Goal: Task Accomplishment & Management: Manage account settings

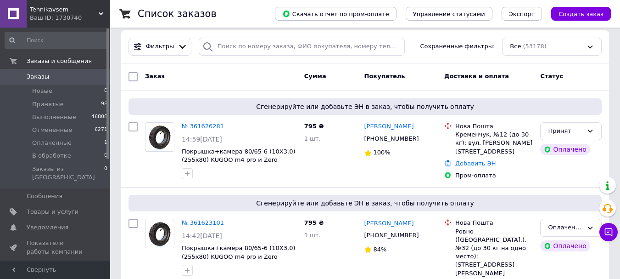
scroll to position [92, 0]
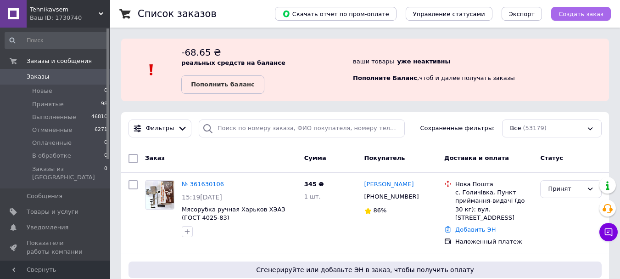
click at [592, 18] on button "Создать заказ" at bounding box center [581, 14] width 60 height 14
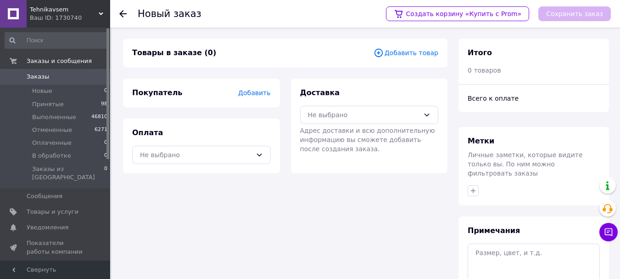
click at [399, 55] on span "Добавить товар" at bounding box center [406, 53] width 65 height 10
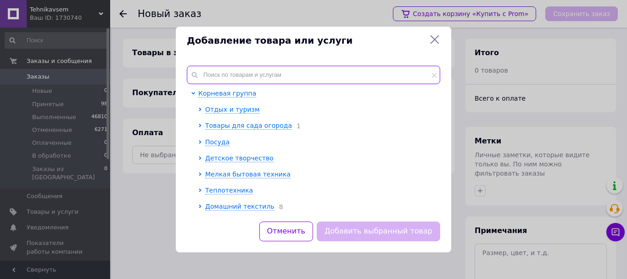
click at [260, 69] on input "text" at bounding box center [313, 75] width 253 height 18
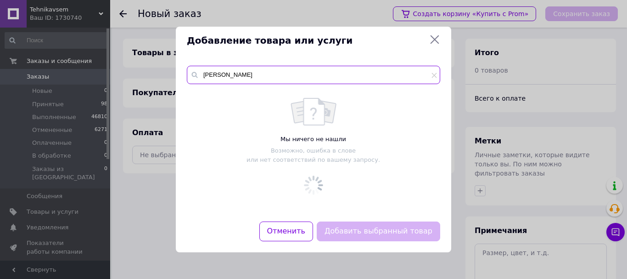
click at [214, 77] on input "люк-п" at bounding box center [313, 75] width 253 height 18
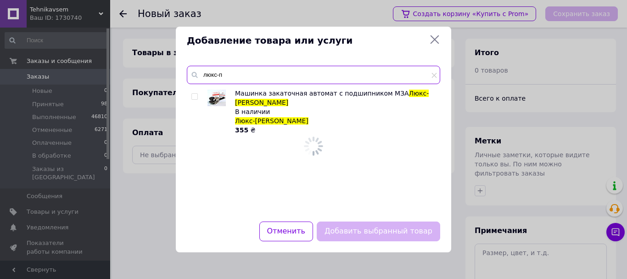
type input "люкс-п"
click at [196, 96] on input "checkbox" at bounding box center [194, 97] width 6 height 6
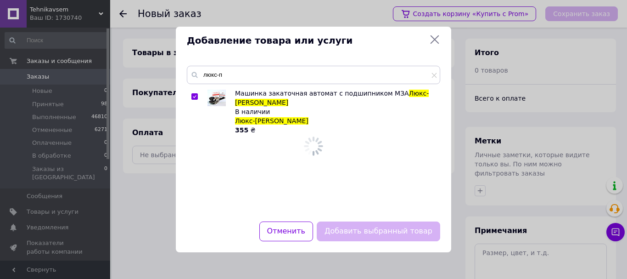
checkbox input "true"
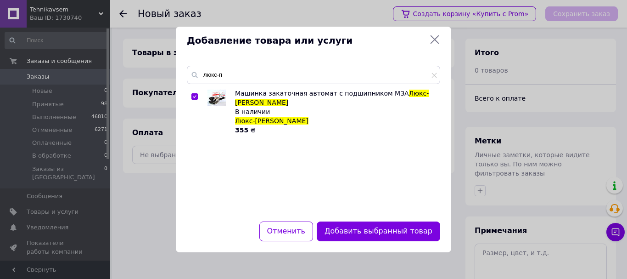
click at [368, 234] on button "Добавить выбранный товар" at bounding box center [378, 231] width 123 height 20
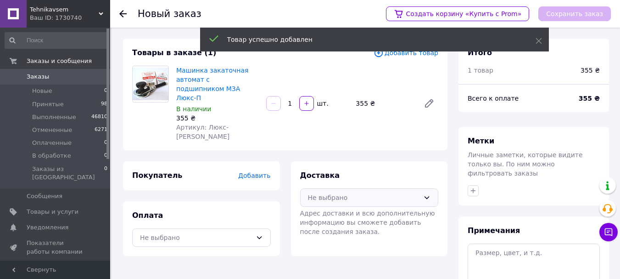
click at [348, 188] on div "Не выбрано" at bounding box center [369, 197] width 139 height 18
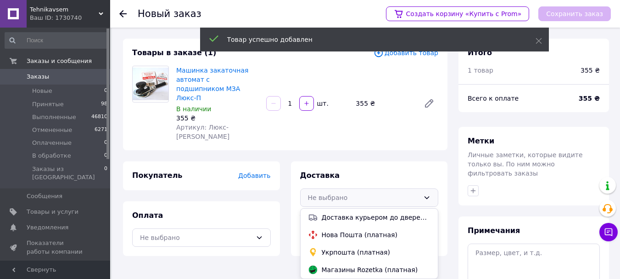
drag, startPoint x: 361, startPoint y: 232, endPoint x: 272, endPoint y: 222, distance: 89.1
click at [360, 247] on span "Укрпошта (платная)" at bounding box center [376, 251] width 109 height 9
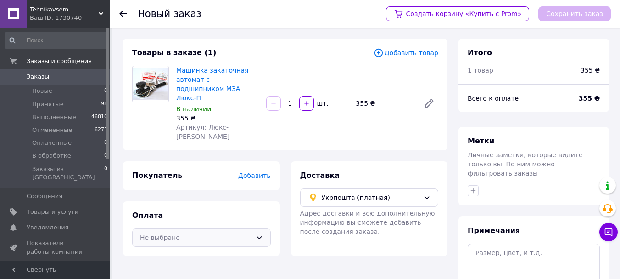
click at [241, 232] on div "Не выбрано" at bounding box center [196, 237] width 112 height 10
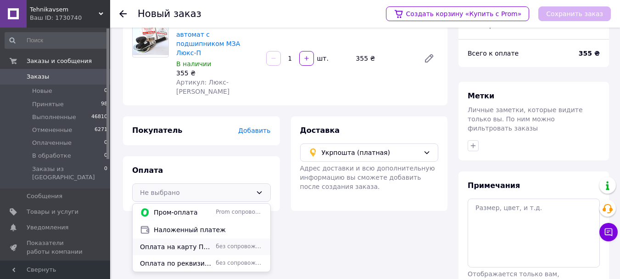
scroll to position [46, 0]
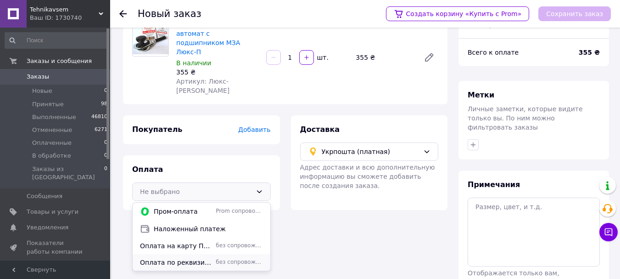
click at [220, 258] on span "без сопровождения Prom" at bounding box center [239, 262] width 47 height 8
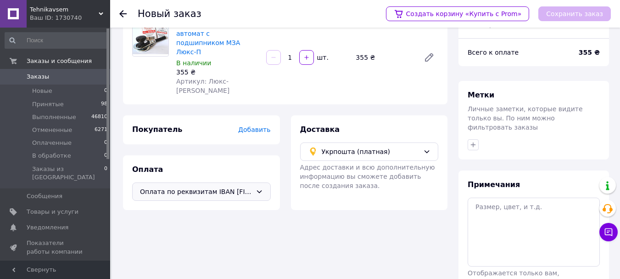
scroll to position [0, 0]
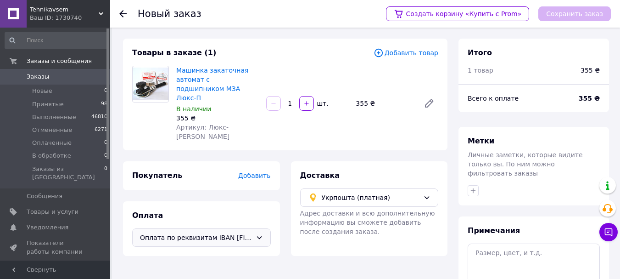
click at [261, 172] on span "Добавить" at bounding box center [254, 175] width 32 height 7
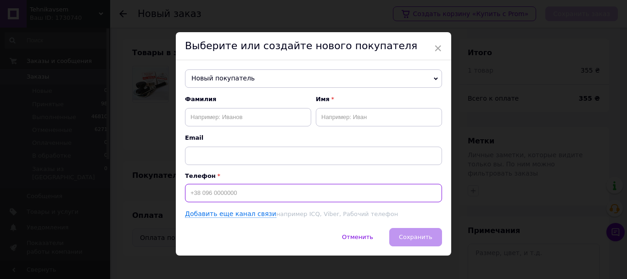
click at [239, 198] on input at bounding box center [313, 193] width 257 height 18
type input "+380955724473"
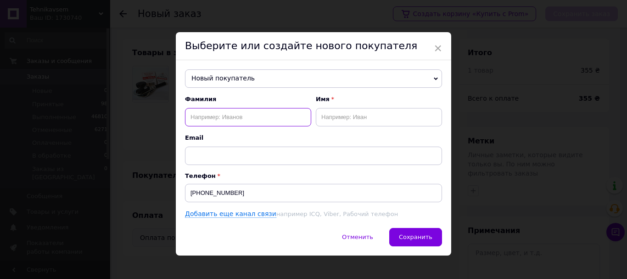
click at [208, 116] on input "text" at bounding box center [248, 117] width 126 height 18
type input "Тимошин"
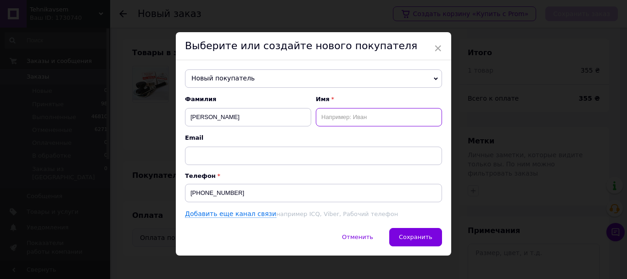
click at [368, 123] on input "text" at bounding box center [379, 117] width 126 height 18
type input "Иван"
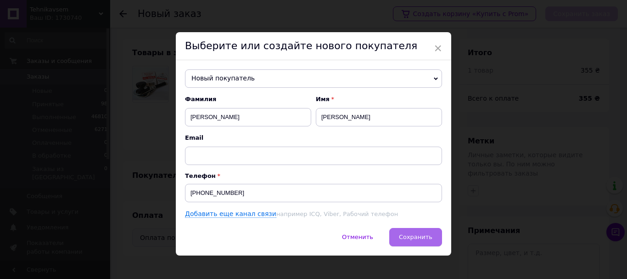
click at [409, 238] on span "Сохранить" at bounding box center [416, 236] width 34 height 7
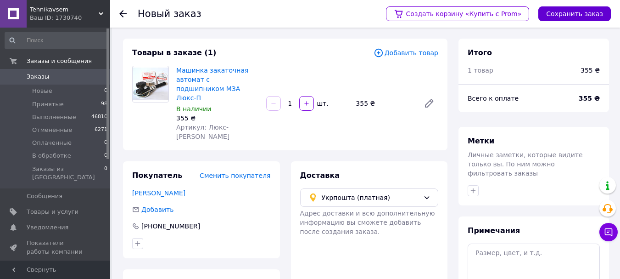
click at [558, 13] on button "Сохранить заказ" at bounding box center [574, 13] width 73 height 15
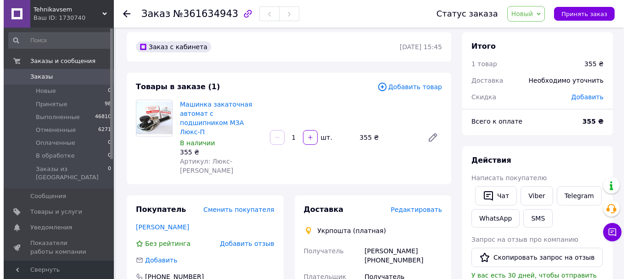
scroll to position [46, 0]
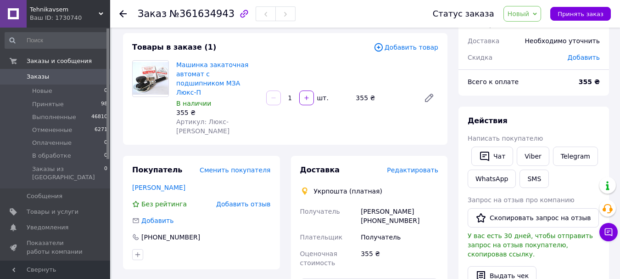
click at [410, 166] on span "Редактировать" at bounding box center [412, 169] width 51 height 7
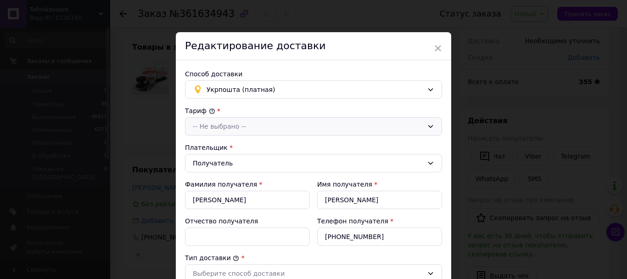
click at [224, 134] on div "-- Не выбрано --" at bounding box center [313, 126] width 257 height 18
click at [225, 148] on li "Стандарт" at bounding box center [313, 145] width 256 height 17
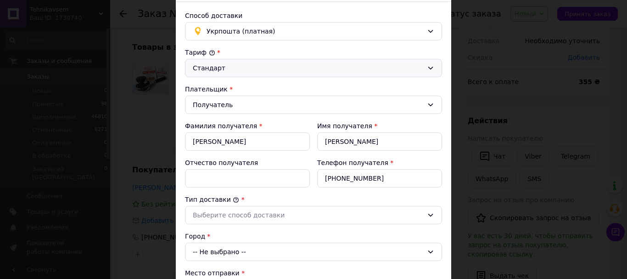
scroll to position [138, 0]
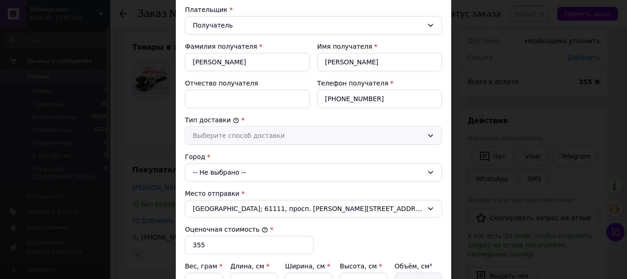
click at [247, 140] on div "Выберите способ доставки" at bounding box center [313, 135] width 257 height 18
click at [230, 158] on li "Склад - склад" at bounding box center [313, 154] width 256 height 17
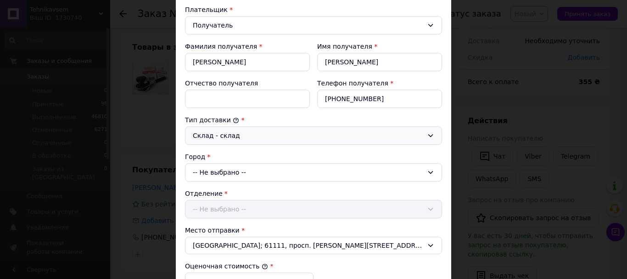
click at [222, 170] on div "-- Не выбрано --" at bounding box center [313, 172] width 257 height 18
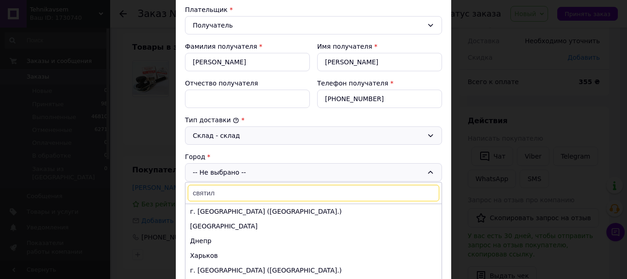
type input "святило"
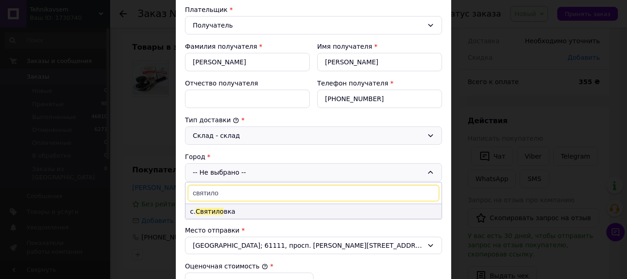
click at [212, 213] on span "Святило" at bounding box center [210, 210] width 28 height 7
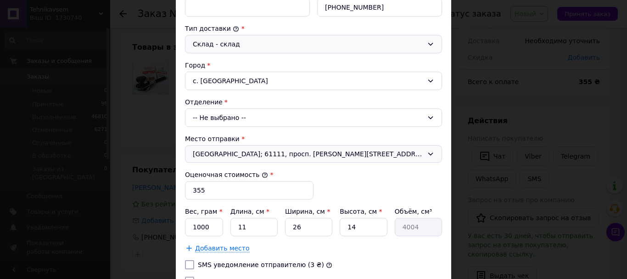
scroll to position [230, 0]
click at [233, 120] on div "-- Не выбрано --" at bounding box center [313, 117] width 257 height 18
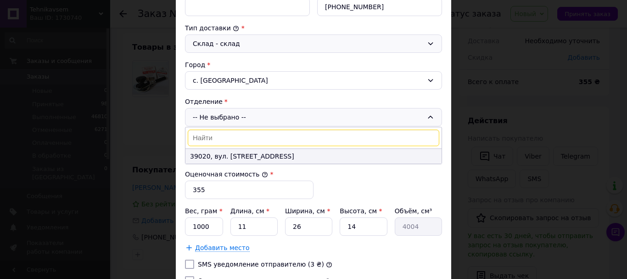
click at [224, 157] on li "39020, вул. Центральна, 116" at bounding box center [313, 156] width 256 height 15
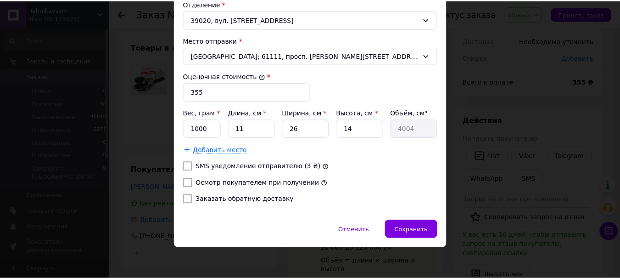
scroll to position [329, 0]
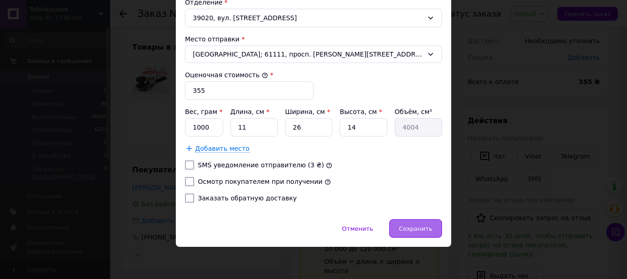
click at [421, 227] on span "Сохранить" at bounding box center [416, 228] width 34 height 7
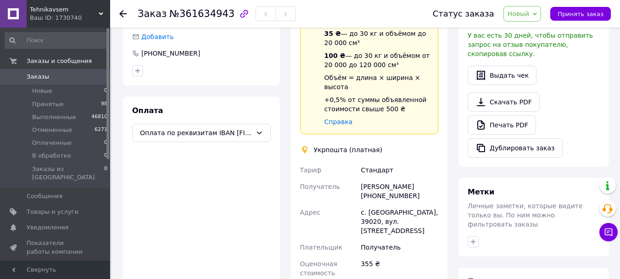
scroll to position [275, 0]
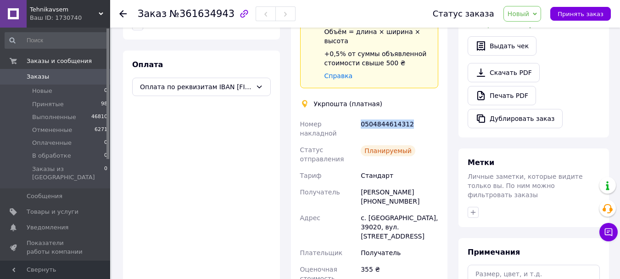
copy div "0504844614312"
drag, startPoint x: 361, startPoint y: 87, endPoint x: 419, endPoint y: 86, distance: 57.4
click at [419, 116] on div "0504844614312" at bounding box center [399, 129] width 81 height 26
drag, startPoint x: 522, startPoint y: 15, endPoint x: 525, endPoint y: 28, distance: 13.2
click at [523, 15] on span "Новый" at bounding box center [519, 13] width 22 height 7
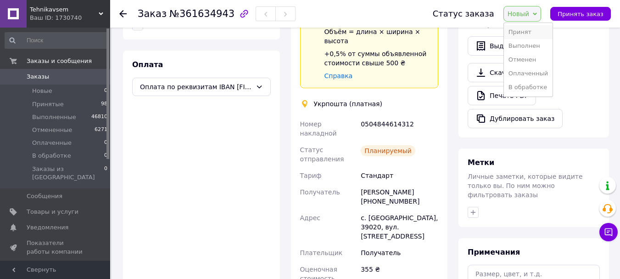
click at [525, 34] on li "Принят" at bounding box center [528, 32] width 49 height 14
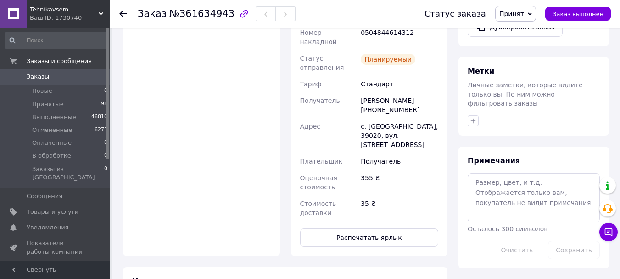
scroll to position [367, 0]
click at [370, 228] on button "Распечатать ярлык" at bounding box center [369, 237] width 139 height 18
click at [612, 230] on icon at bounding box center [609, 232] width 8 height 8
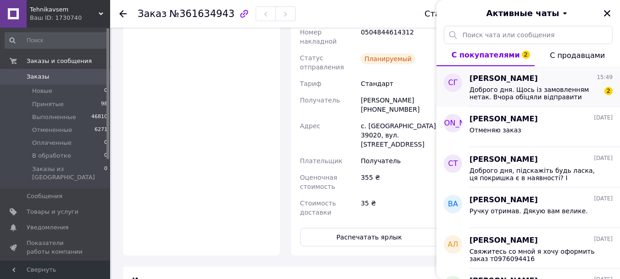
click at [535, 99] on span "Доброго дня. Щось із замовленням нетак. Вчора обіцяли відправити замовлення, на…" at bounding box center [535, 93] width 130 height 15
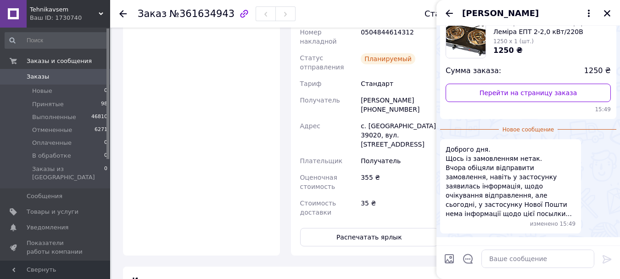
scroll to position [82, 0]
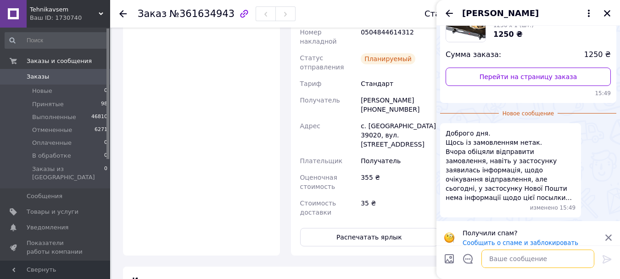
click at [530, 264] on textarea at bounding box center [538, 258] width 113 height 18
type textarea "Зараз наберу"
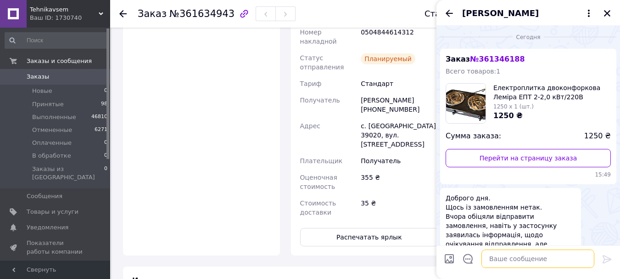
scroll to position [0, 0]
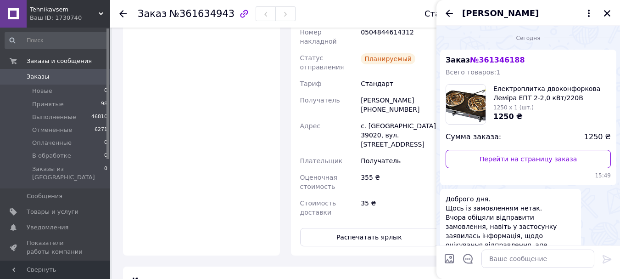
click at [595, 13] on div "Сергій Голенко" at bounding box center [529, 13] width 184 height 26
click at [590, 13] on icon at bounding box center [588, 13] width 11 height 11
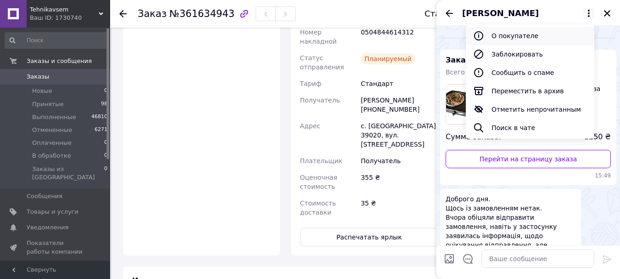
click at [554, 36] on button "О покупателе" at bounding box center [530, 36] width 129 height 18
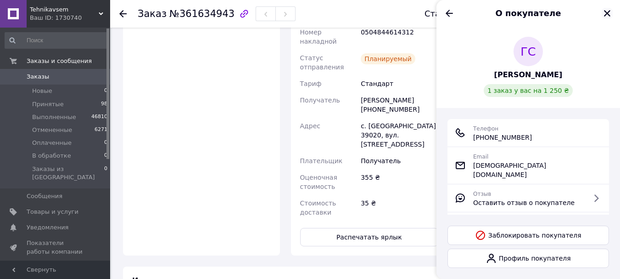
click at [607, 14] on icon "Закрыть" at bounding box center [607, 13] width 6 height 6
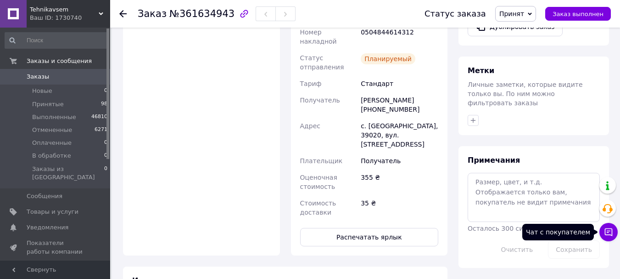
click at [613, 232] on button "Чат с покупателем" at bounding box center [609, 232] width 18 height 18
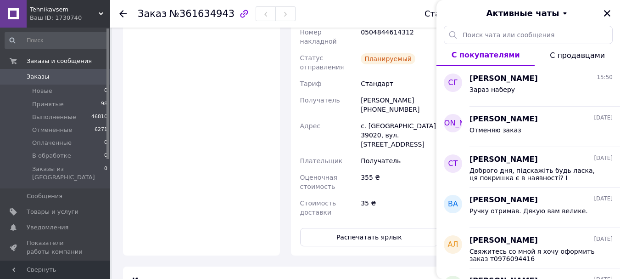
click at [609, 19] on div "Активные чаты" at bounding box center [529, 13] width 184 height 26
click at [608, 15] on icon "Закрыть" at bounding box center [607, 13] width 8 height 8
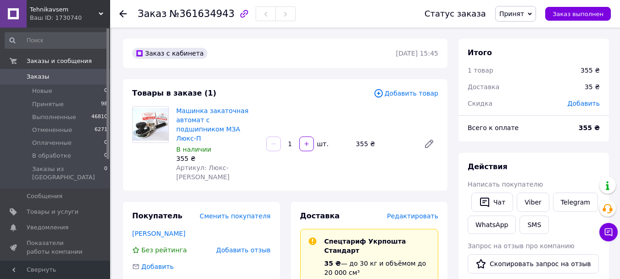
click at [43, 78] on span "Заказы" at bounding box center [38, 77] width 22 height 8
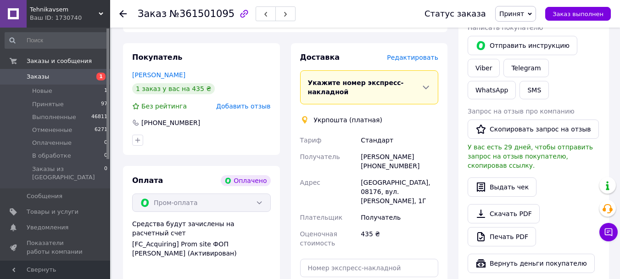
scroll to position [270, 0]
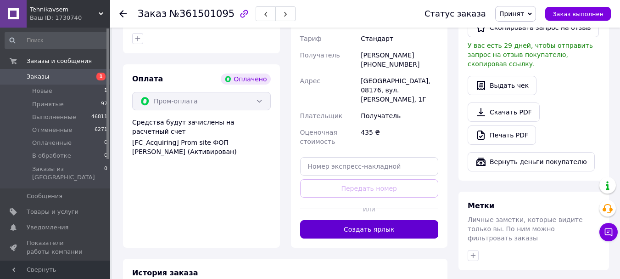
click at [351, 223] on button "Создать ярлык" at bounding box center [369, 229] width 139 height 18
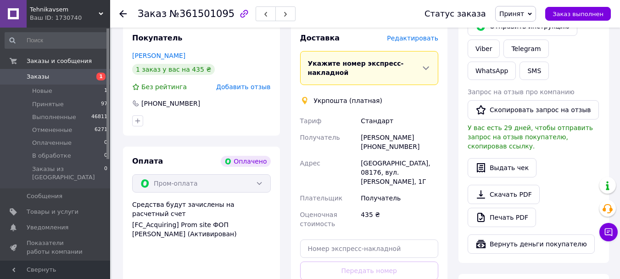
scroll to position [178, 0]
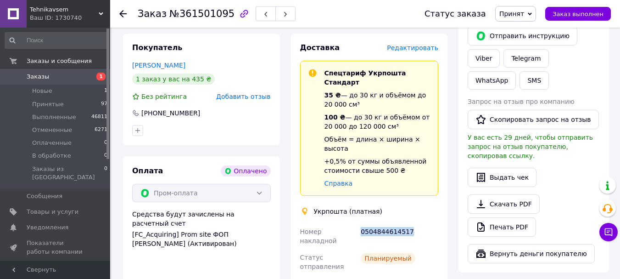
copy div "0504844614517"
drag, startPoint x: 364, startPoint y: 202, endPoint x: 409, endPoint y: 204, distance: 45.5
click div "0504844614517"
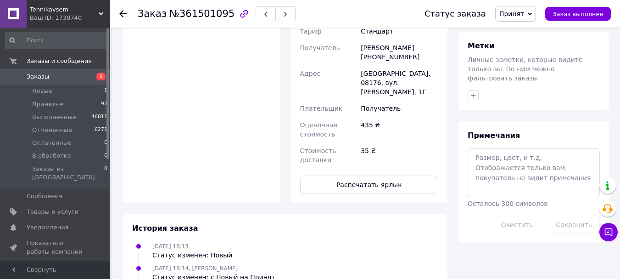
scroll to position [454, 0]
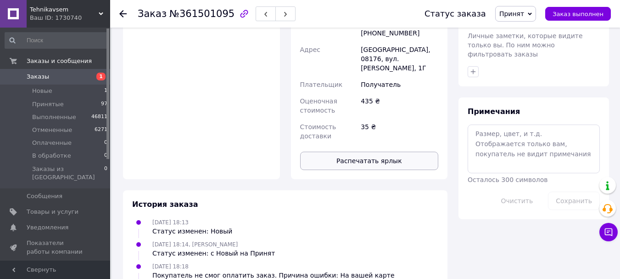
click button "Распечатать ярлык"
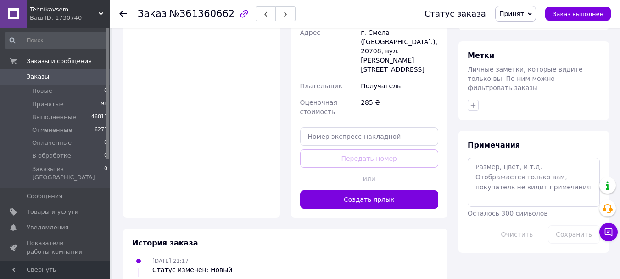
scroll to position [382, 0]
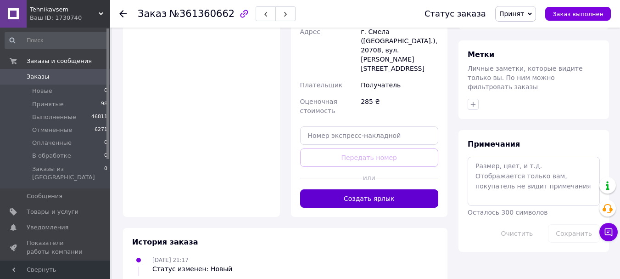
click at [334, 189] on button "Создать ярлык" at bounding box center [369, 198] width 139 height 18
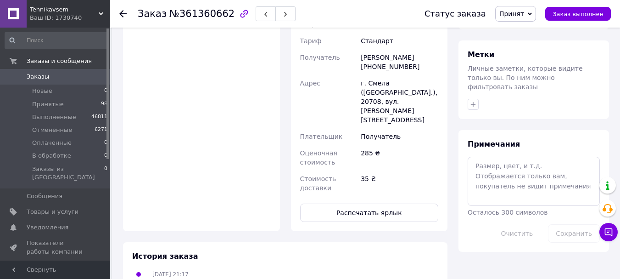
click at [329, 203] on button "Распечатать ярлык" at bounding box center [369, 212] width 139 height 18
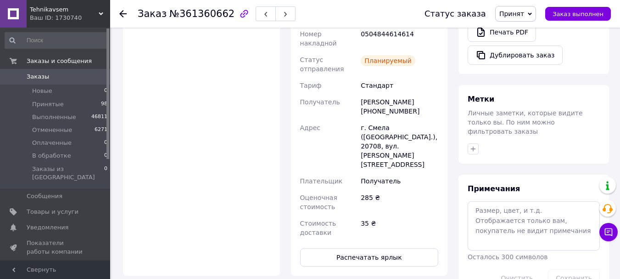
scroll to position [291, 0]
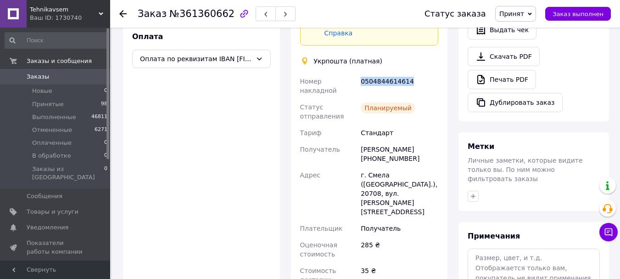
drag, startPoint x: 362, startPoint y: 64, endPoint x: 405, endPoint y: 64, distance: 43.2
click at [405, 73] on div "0504844614614" at bounding box center [399, 86] width 81 height 26
copy div "0504844614614"
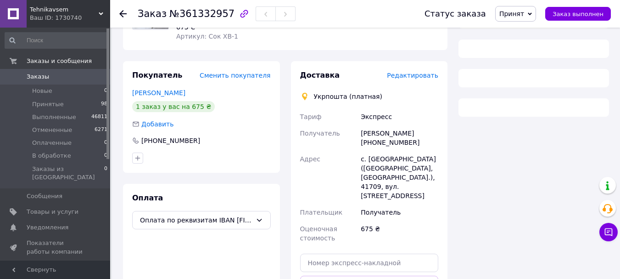
scroll to position [209, 0]
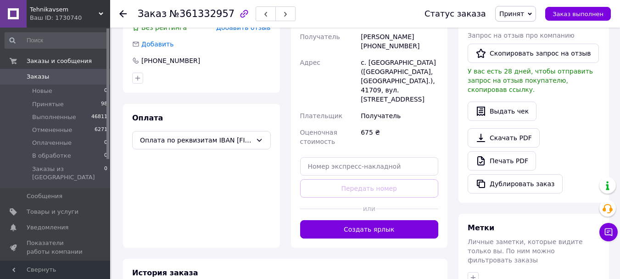
click at [357, 220] on button "Создать ярлык" at bounding box center [369, 229] width 139 height 18
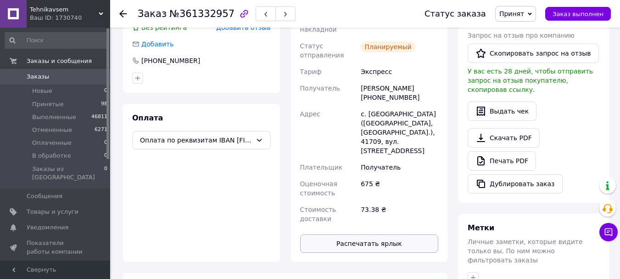
click at [359, 234] on button "Распечатать ярлык" at bounding box center [369, 243] width 139 height 18
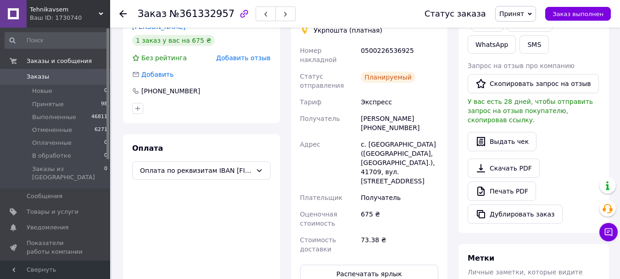
scroll to position [163, 0]
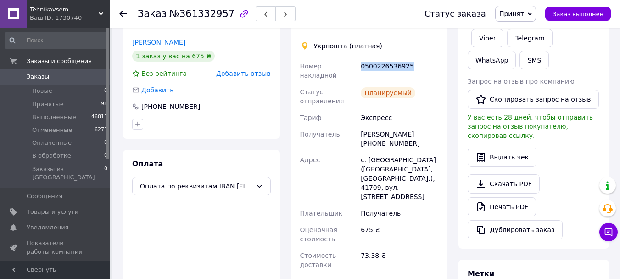
drag, startPoint x: 380, startPoint y: 67, endPoint x: 419, endPoint y: 65, distance: 38.7
click at [420, 65] on div "0500226536925" at bounding box center [399, 71] width 81 height 26
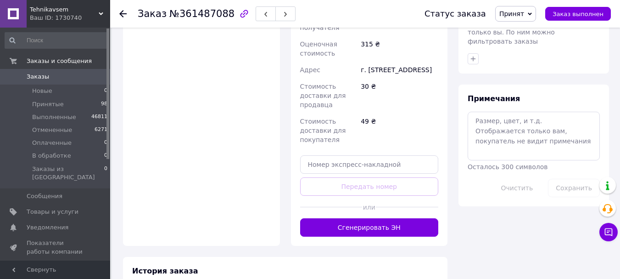
scroll to position [524, 0]
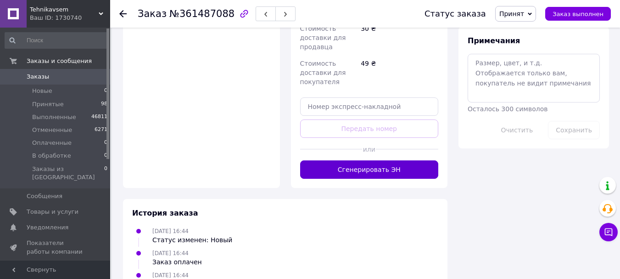
click at [344, 164] on button "Сгенерировать ЭН" at bounding box center [369, 169] width 139 height 18
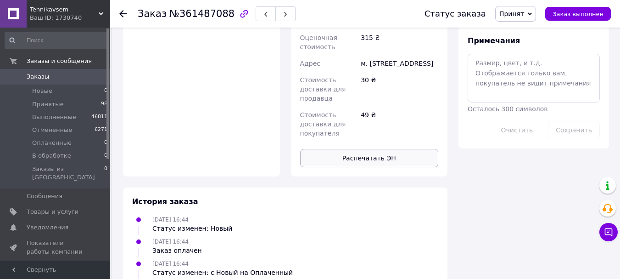
click at [358, 149] on button "Распечатать ЭН" at bounding box center [369, 158] width 139 height 18
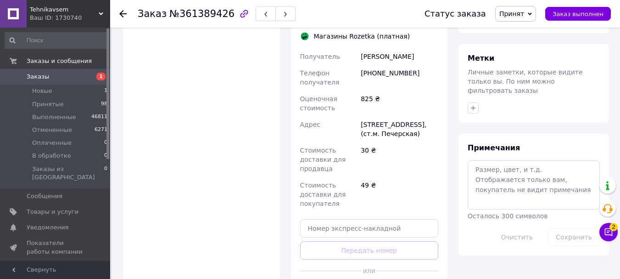
scroll to position [413, 0]
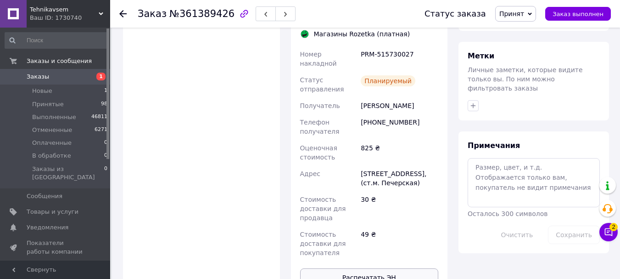
click at [351, 268] on button "Распечатать ЭН" at bounding box center [369, 277] width 139 height 18
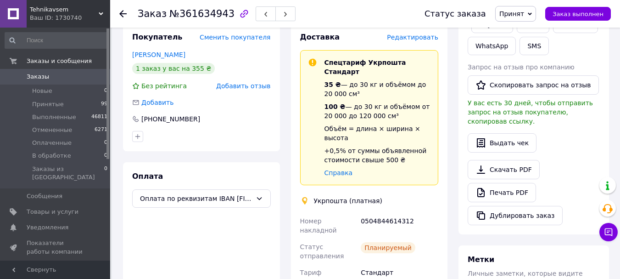
scroll to position [184, 0]
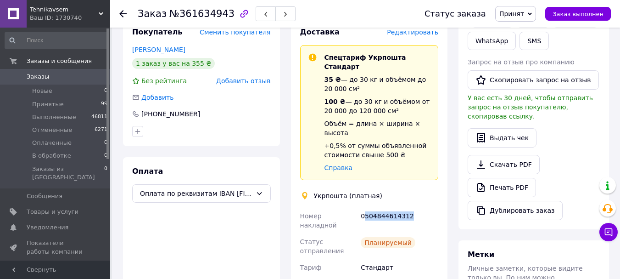
drag, startPoint x: 363, startPoint y: 179, endPoint x: 414, endPoint y: 179, distance: 51.0
click at [414, 207] on div "0504844614312" at bounding box center [399, 220] width 81 height 26
click at [361, 207] on div "0504844614312" at bounding box center [399, 220] width 81 height 26
drag, startPoint x: 360, startPoint y: 178, endPoint x: 406, endPoint y: 179, distance: 46.4
click at [406, 207] on div "0504844614312" at bounding box center [399, 220] width 81 height 26
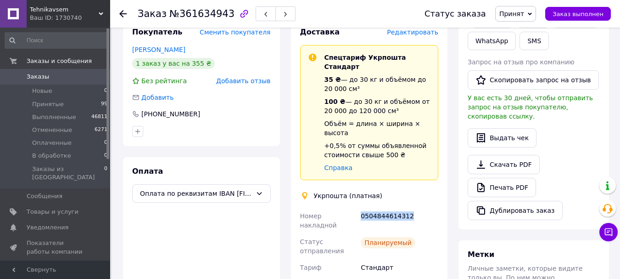
copy div "0504844614312"
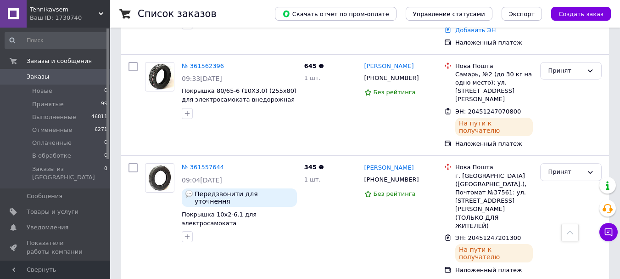
scroll to position [1285, 0]
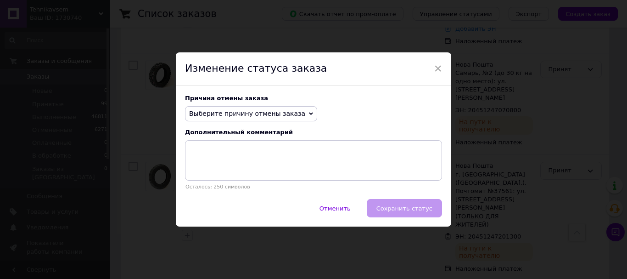
click at [262, 110] on span "Выберите причину отмены заказа" at bounding box center [247, 113] width 116 height 7
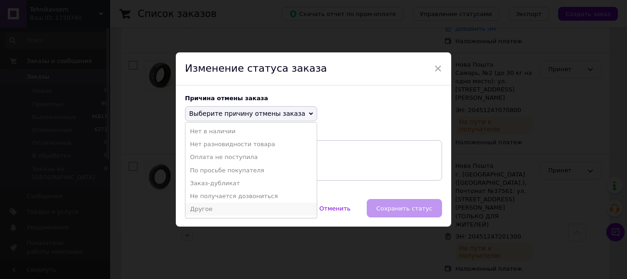
click at [199, 208] on li "Другое" at bounding box center [250, 208] width 131 height 13
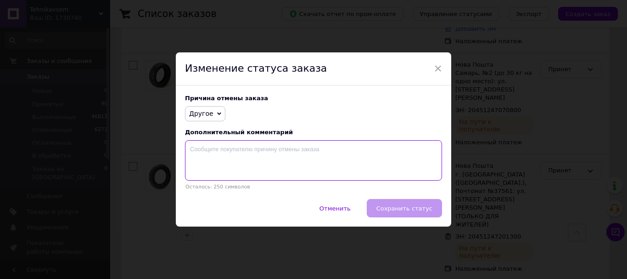
click at [233, 168] on textarea at bounding box center [313, 160] width 257 height 40
type textarea "Немає кількості"
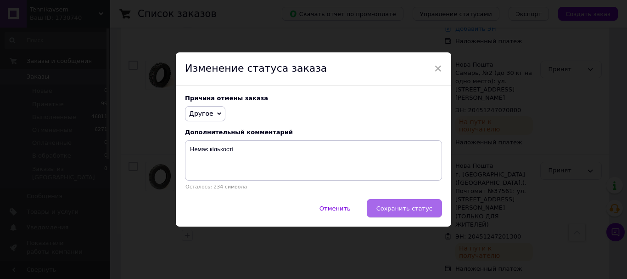
click at [407, 212] on span "Сохранить статус" at bounding box center [404, 208] width 56 height 7
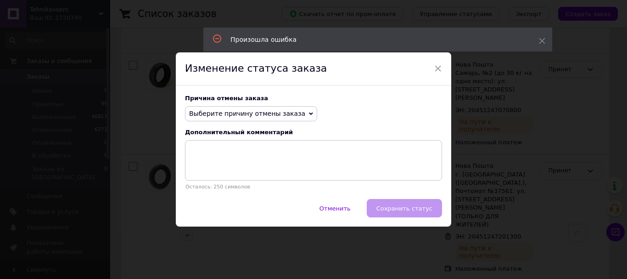
click at [253, 117] on span "Выберите причину отмены заказа" at bounding box center [247, 113] width 116 height 7
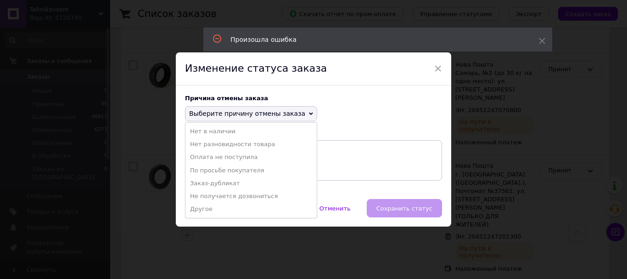
click at [228, 209] on li "Другое" at bounding box center [250, 208] width 131 height 13
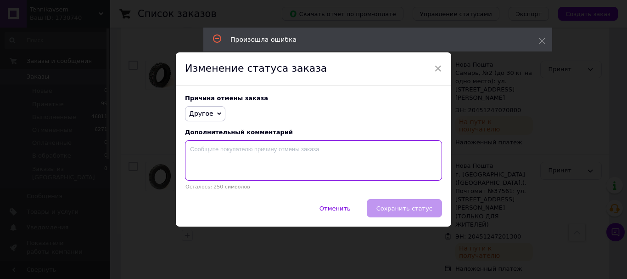
click at [236, 179] on textarea at bounding box center [313, 160] width 257 height 40
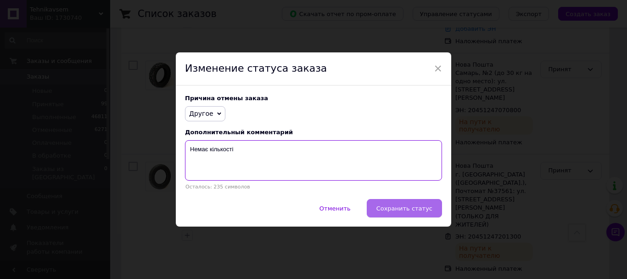
type textarea "Немає кількості"
click at [380, 206] on button "Сохранить статус" at bounding box center [404, 208] width 75 height 18
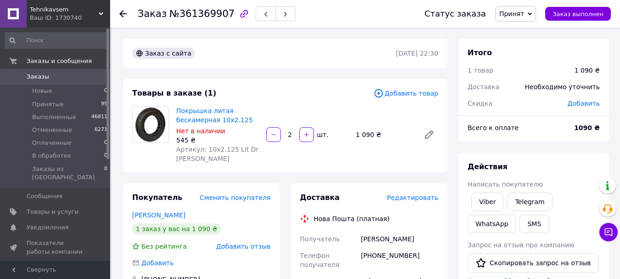
click at [518, 17] on span "Принят" at bounding box center [511, 13] width 25 height 7
click at [515, 43] on li "Отменен" at bounding box center [520, 46] width 49 height 14
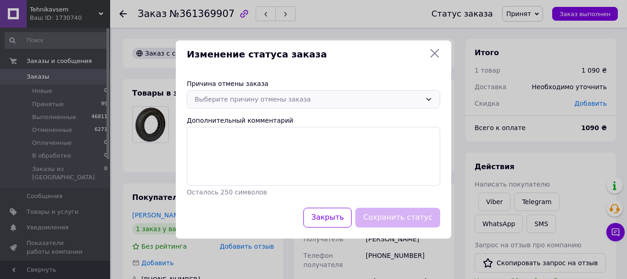
click at [284, 104] on div "Выберите причину отмены заказа" at bounding box center [308, 99] width 227 height 10
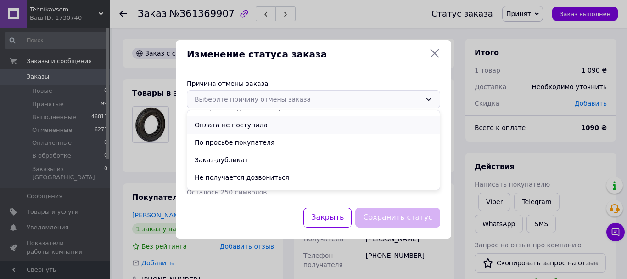
scroll to position [43, 0]
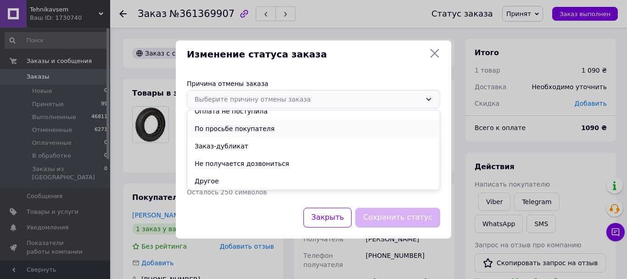
click at [261, 133] on li "По просьбе покупателя" at bounding box center [313, 128] width 252 height 17
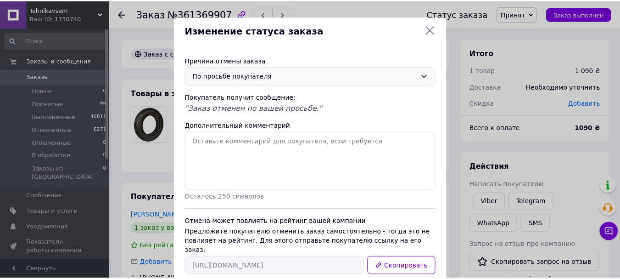
scroll to position [46, 0]
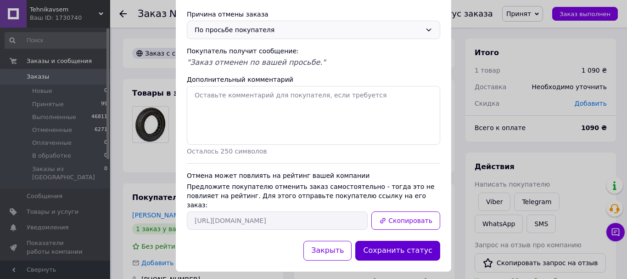
click at [400, 241] on button "Сохранить статус" at bounding box center [397, 251] width 85 height 20
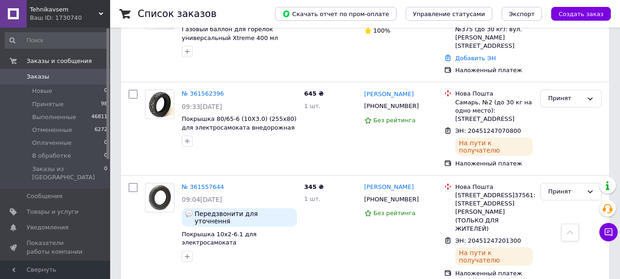
scroll to position [1313, 0]
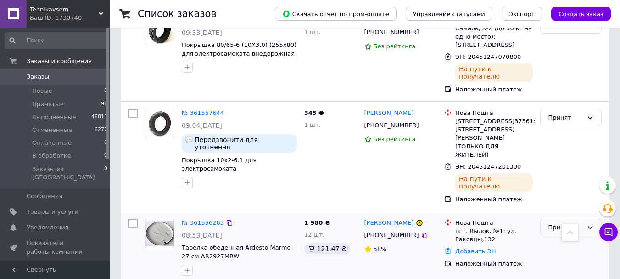
click at [556, 223] on div "Принят" at bounding box center [565, 228] width 35 height 10
click at [548, 255] on li "Отменен" at bounding box center [571, 263] width 61 height 17
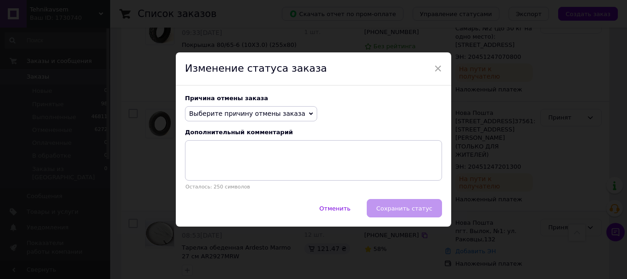
click at [263, 107] on span "Выберите причину отмены заказа" at bounding box center [251, 114] width 132 height 16
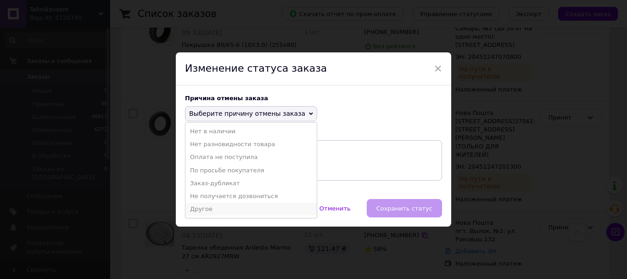
click at [239, 209] on li "Другое" at bounding box center [250, 208] width 131 height 13
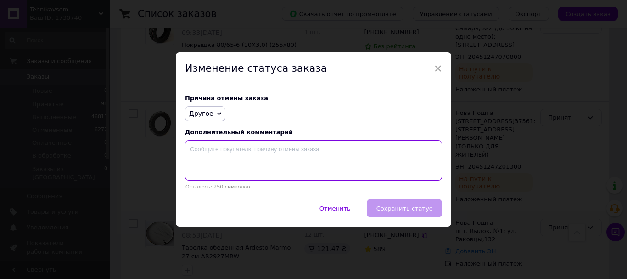
click at [250, 178] on textarea at bounding box center [313, 160] width 257 height 40
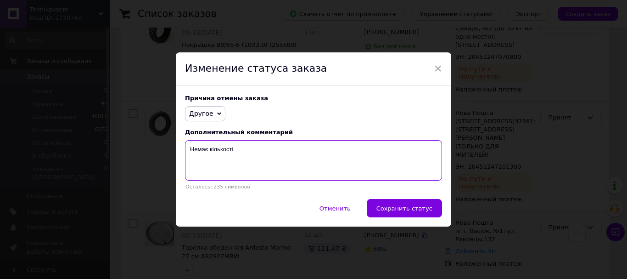
drag, startPoint x: 233, startPoint y: 153, endPoint x: 188, endPoint y: 151, distance: 44.6
click at [188, 151] on textarea "Немає кількості" at bounding box center [313, 160] width 257 height 40
type textarea "Немає кількості"
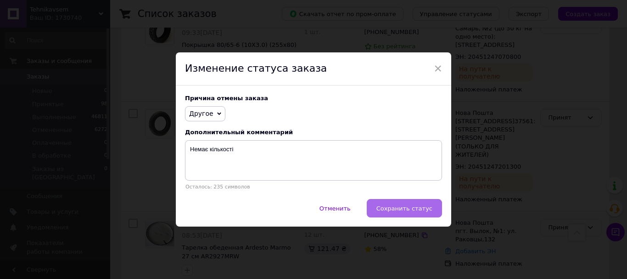
click at [406, 204] on button "Сохранить статус" at bounding box center [404, 208] width 75 height 18
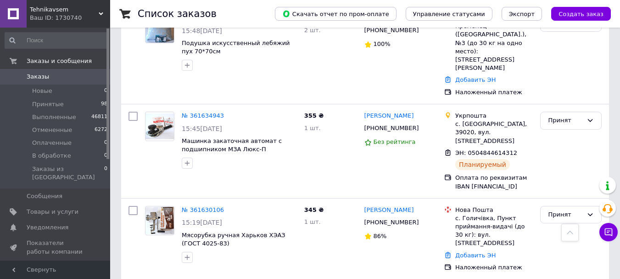
scroll to position [0, 0]
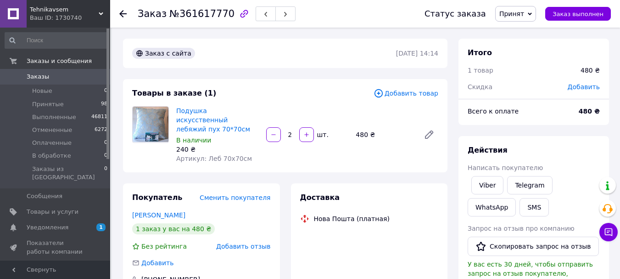
click at [524, 16] on span "Принят" at bounding box center [511, 13] width 25 height 7
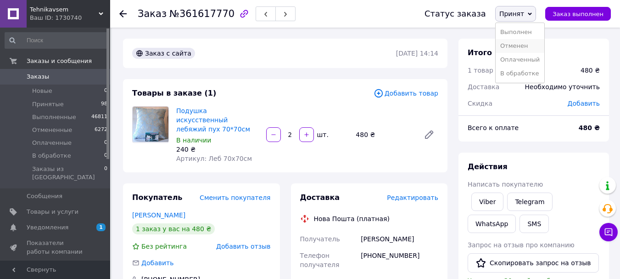
click at [521, 45] on li "Отменен" at bounding box center [520, 46] width 49 height 14
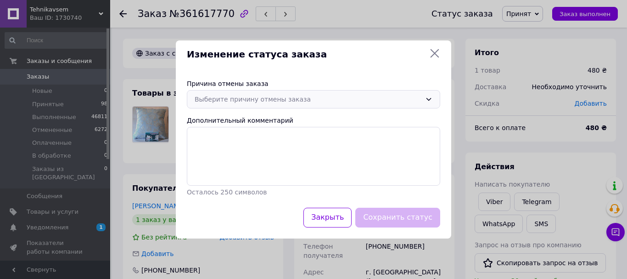
click at [251, 101] on div "Выберите причину отмены заказа" at bounding box center [308, 99] width 227 height 10
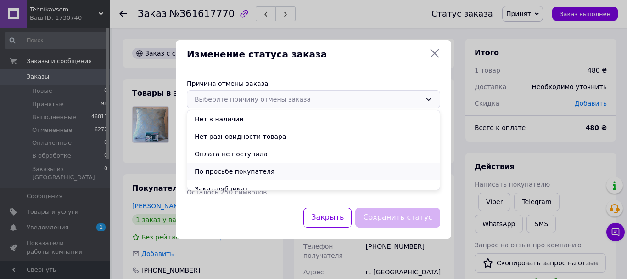
click at [244, 170] on li "По просьбе покупателя" at bounding box center [313, 171] width 252 height 17
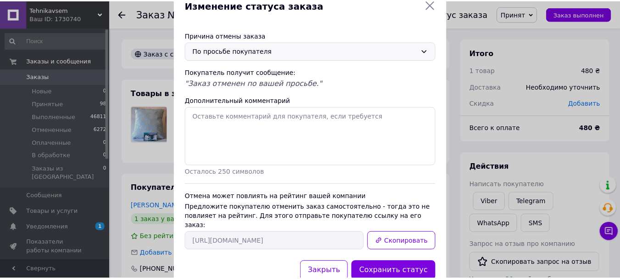
scroll to position [46, 0]
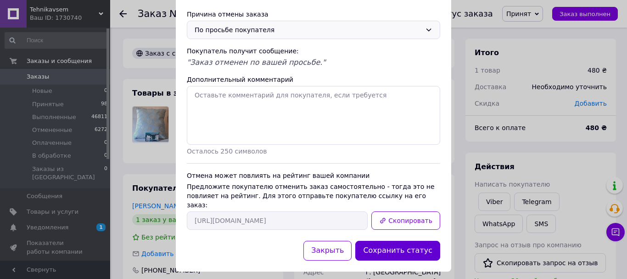
click at [422, 244] on button "Сохранить статус" at bounding box center [397, 251] width 85 height 20
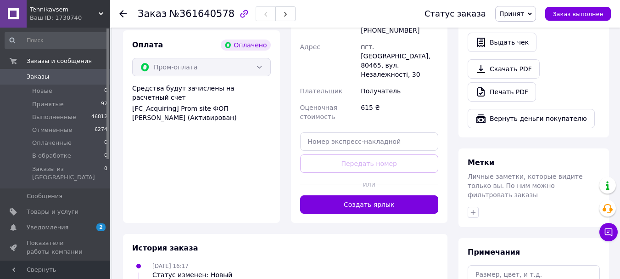
scroll to position [321, 0]
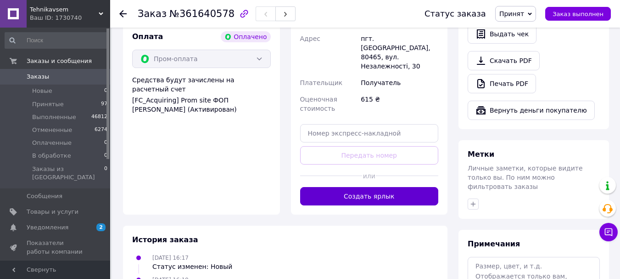
click at [324, 187] on button "Создать ярлык" at bounding box center [369, 196] width 139 height 18
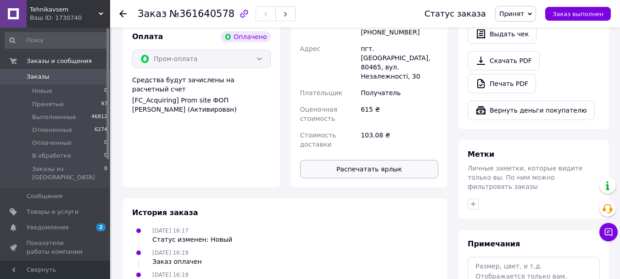
click at [336, 160] on button "Распечатать ярлык" at bounding box center [369, 169] width 139 height 18
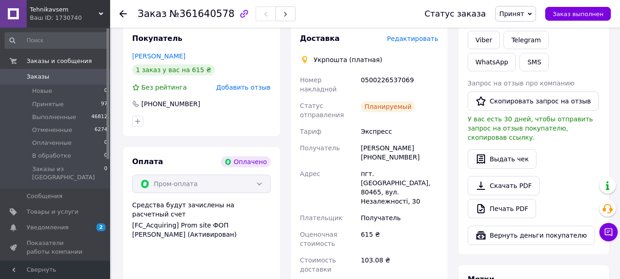
scroll to position [184, 0]
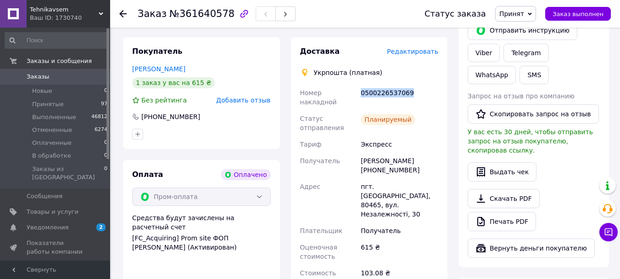
drag, startPoint x: 362, startPoint y: 73, endPoint x: 407, endPoint y: 76, distance: 44.6
click at [407, 84] on div "0500226537069" at bounding box center [399, 97] width 81 height 26
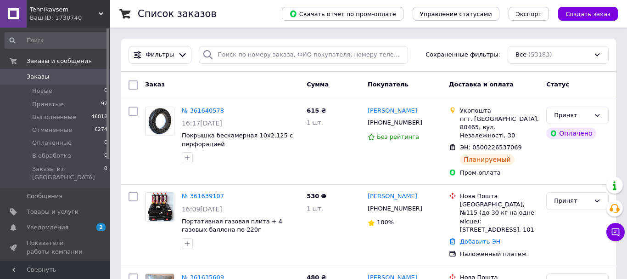
click at [59, 223] on span "Уведомления" at bounding box center [48, 227] width 42 height 8
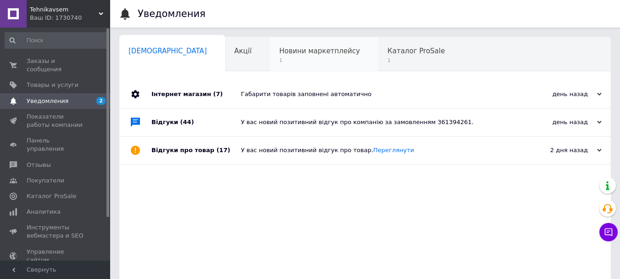
click at [279, 53] on span "Новини маркетплейсу" at bounding box center [319, 51] width 81 height 8
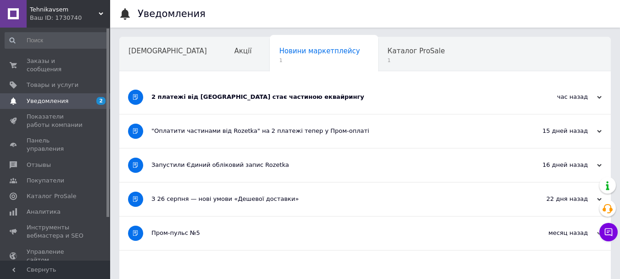
click at [275, 104] on div "2 платежі від Rozetka стає частиною еквайрингу" at bounding box center [330, 97] width 359 height 34
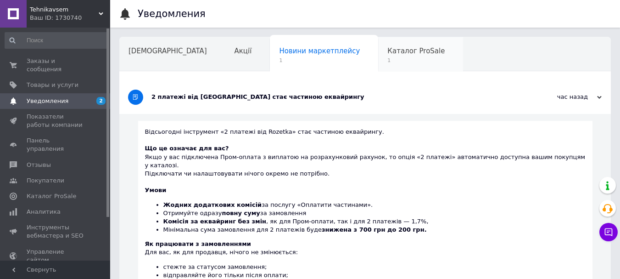
click at [387, 54] on span "Каталог ProSale" at bounding box center [415, 51] width 57 height 8
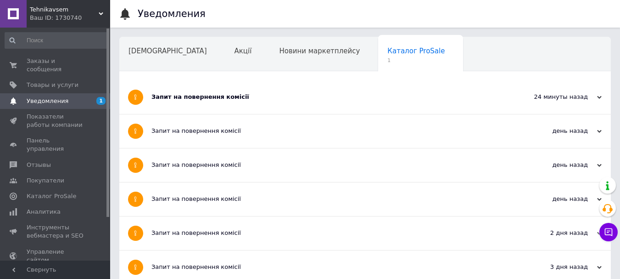
click at [235, 106] on div "Запит на повернення комісії" at bounding box center [330, 97] width 359 height 34
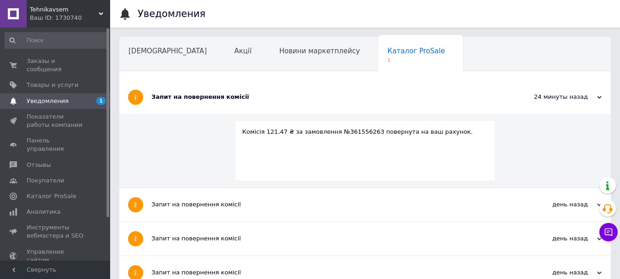
click at [79, 52] on div "Заказы и сообщения 0 0 Товары и услуги Уведомления 1 Показатели работы компании…" at bounding box center [56, 145] width 113 height 235
click at [71, 60] on span "Заказы и сообщения" at bounding box center [56, 65] width 58 height 17
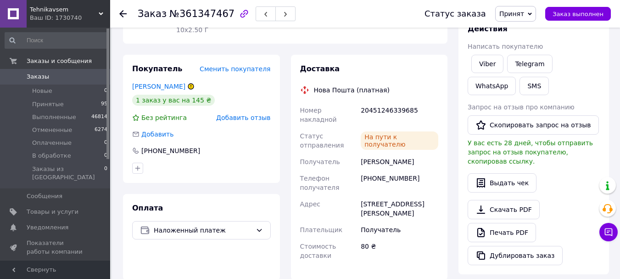
scroll to position [46, 0]
